Goal: Information Seeking & Learning: Learn about a topic

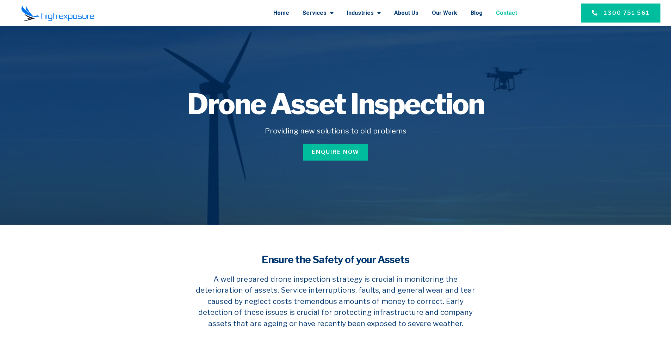
click at [515, 13] on link "Contact" at bounding box center [506, 13] width 21 height 18
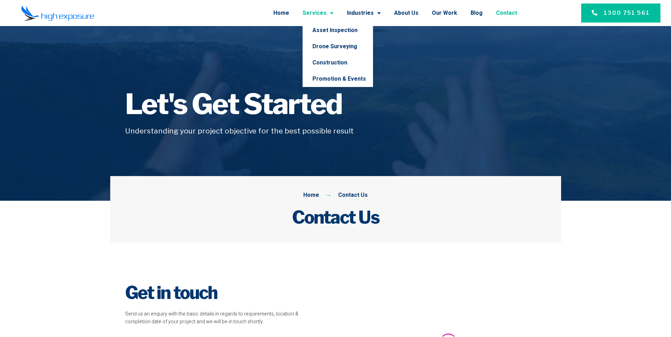
click at [319, 13] on link "Services" at bounding box center [317, 13] width 31 height 18
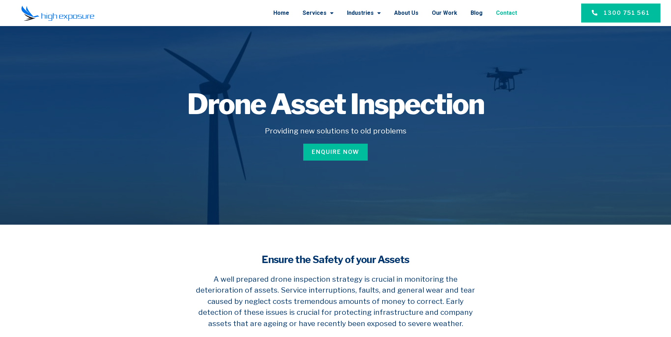
click at [509, 11] on link "Contact" at bounding box center [506, 13] width 21 height 18
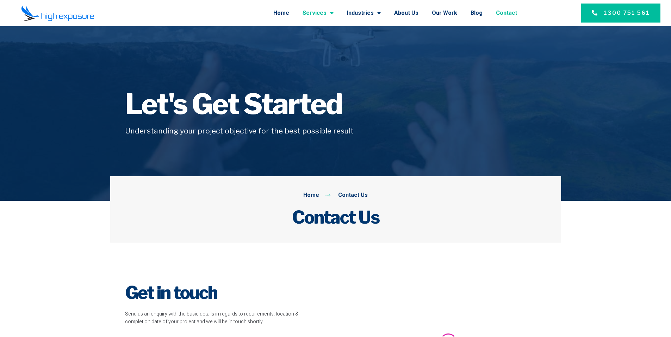
click at [333, 15] on span "Menu" at bounding box center [329, 13] width 7 height 13
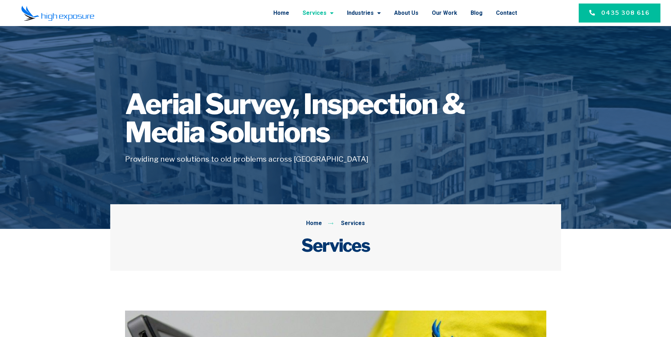
click at [333, 14] on span "Menu" at bounding box center [329, 13] width 7 height 13
click at [333, 15] on span "Menu" at bounding box center [329, 13] width 7 height 13
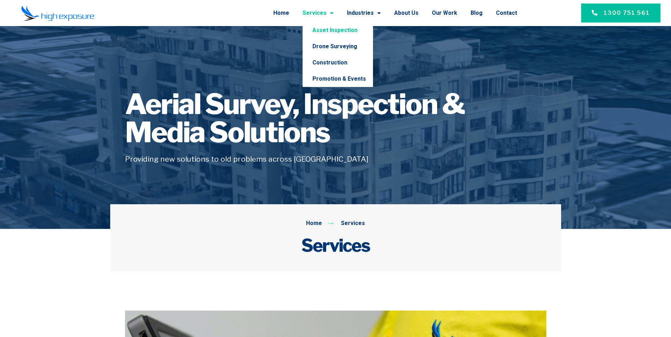
click at [338, 28] on link "Asset Inspection" at bounding box center [337, 30] width 70 height 16
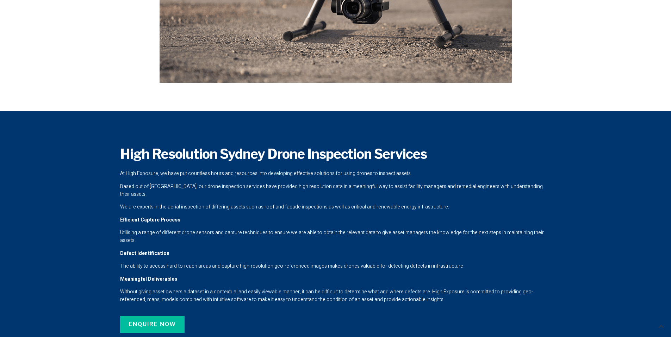
scroll to position [528, 0]
